Goal: Transaction & Acquisition: Download file/media

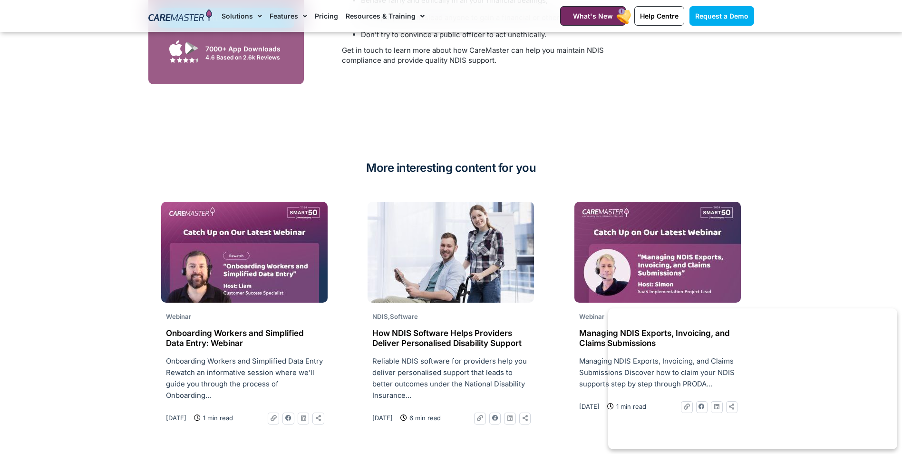
scroll to position [2235, 0]
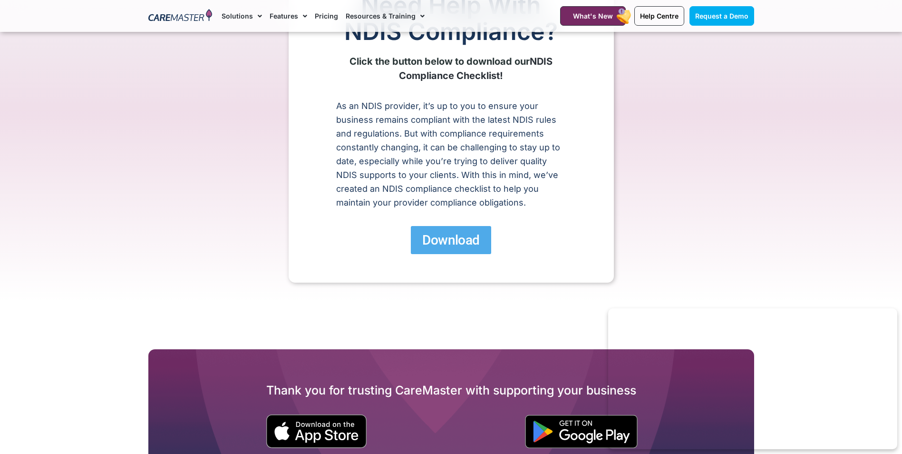
scroll to position [95, 0]
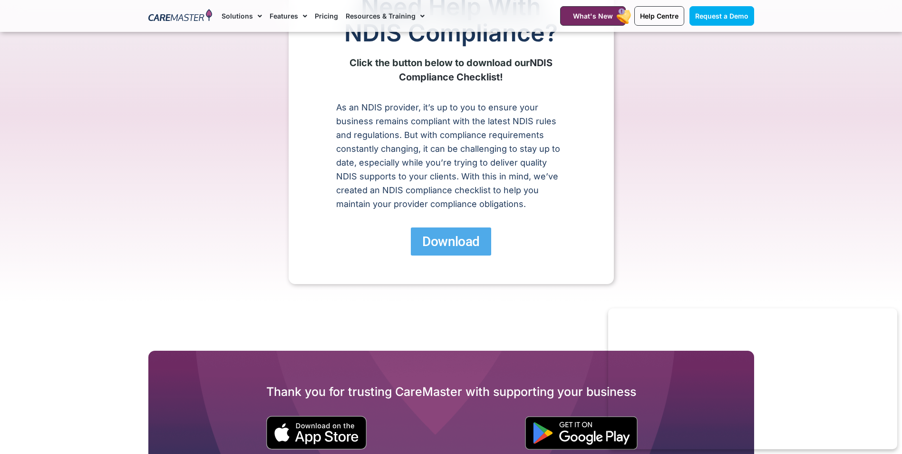
click at [454, 249] on span "Download" at bounding box center [450, 241] width 57 height 17
